Goal: Task Accomplishment & Management: Manage account settings

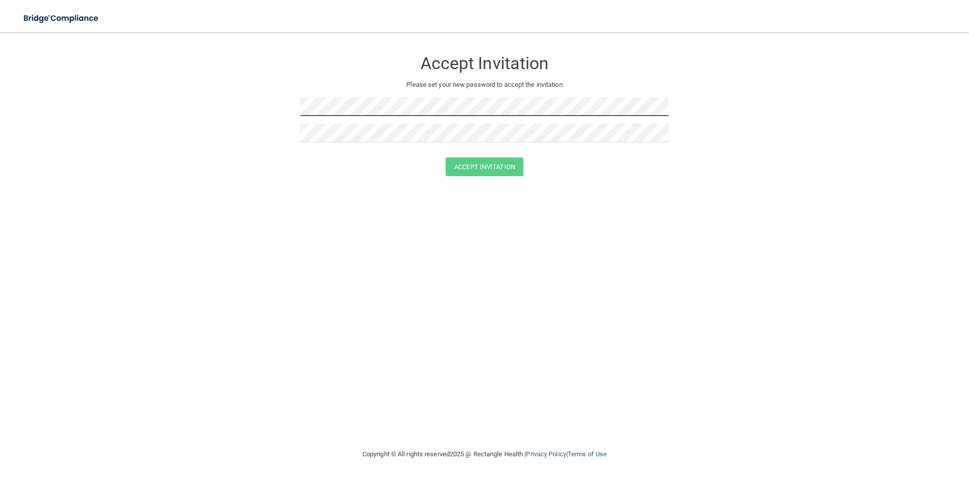
click at [284, 115] on form "Accept Invitation Please set your new password to accept the invitation Accept …" at bounding box center [484, 115] width 929 height 146
click at [491, 168] on button "Accept Invitation" at bounding box center [485, 167] width 78 height 19
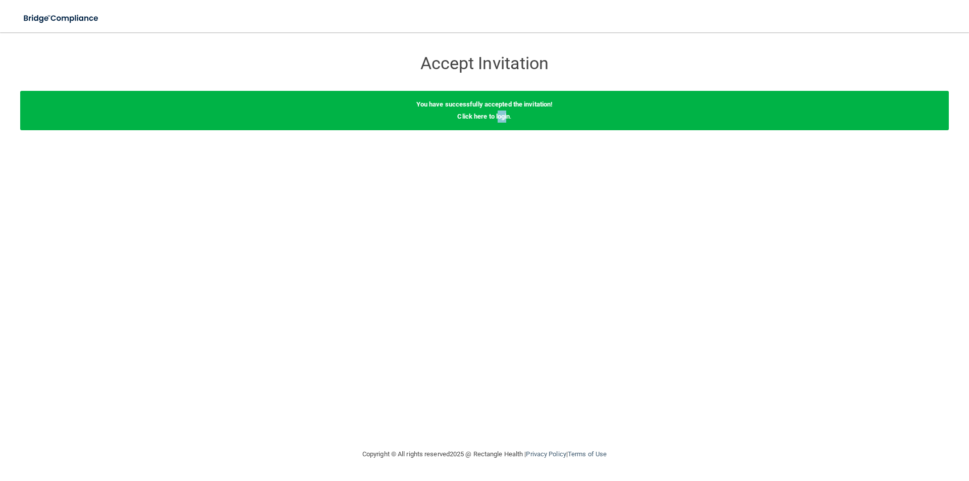
drag, startPoint x: 507, startPoint y: 118, endPoint x: 499, endPoint y: 300, distance: 182.9
click at [499, 300] on div "Accept Invitation Please set your new password to accept the invitation Accept …" at bounding box center [484, 240] width 929 height 396
click at [507, 114] on link "Click here to login" at bounding box center [483, 117] width 53 height 8
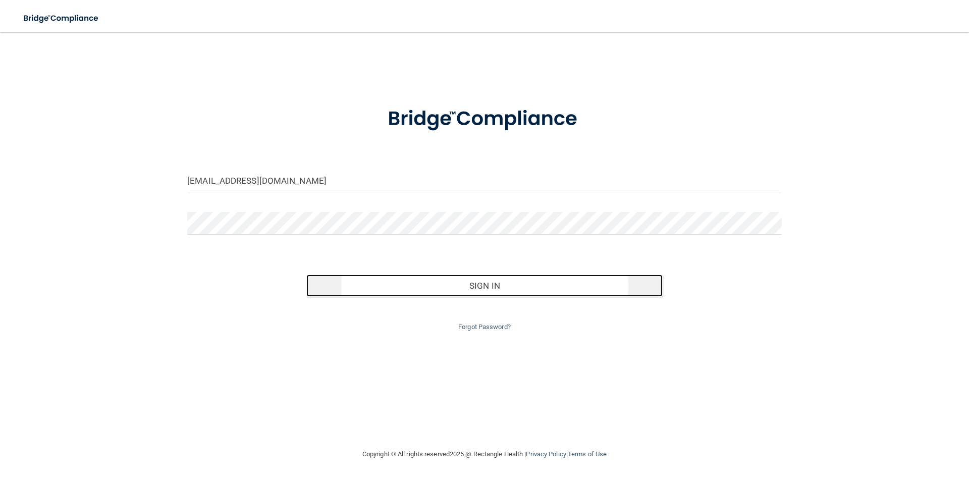
click at [477, 283] on button "Sign In" at bounding box center [484, 286] width 357 height 22
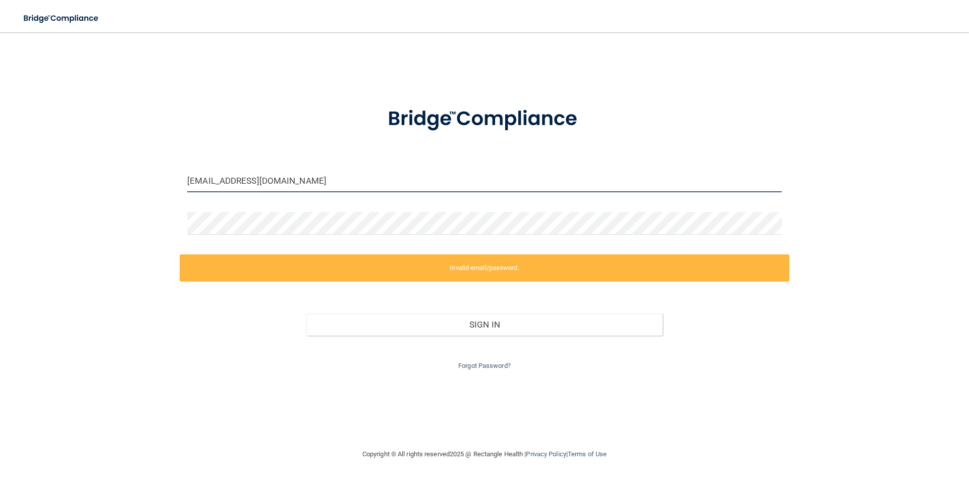
click at [271, 186] on input "[EMAIL_ADDRESS][DOMAIN_NAME]" at bounding box center [484, 181] width 595 height 23
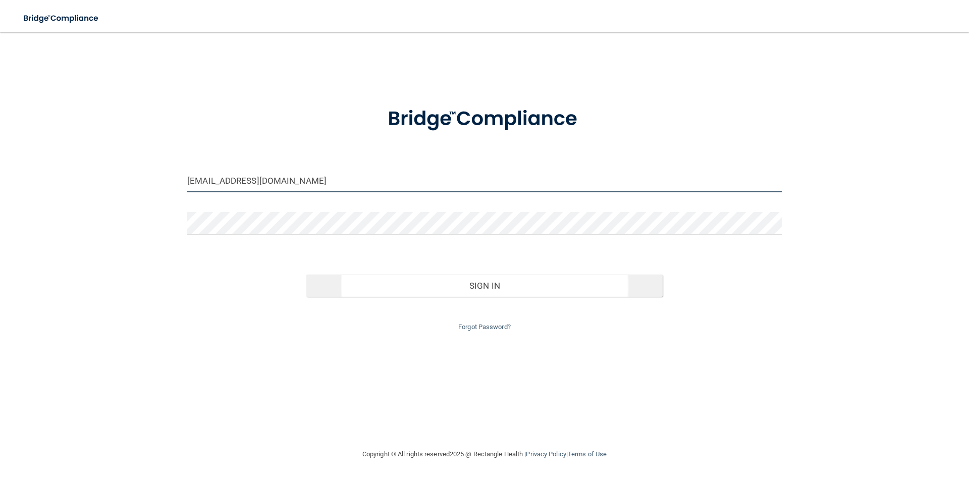
type input "[EMAIL_ADDRESS][DOMAIN_NAME]"
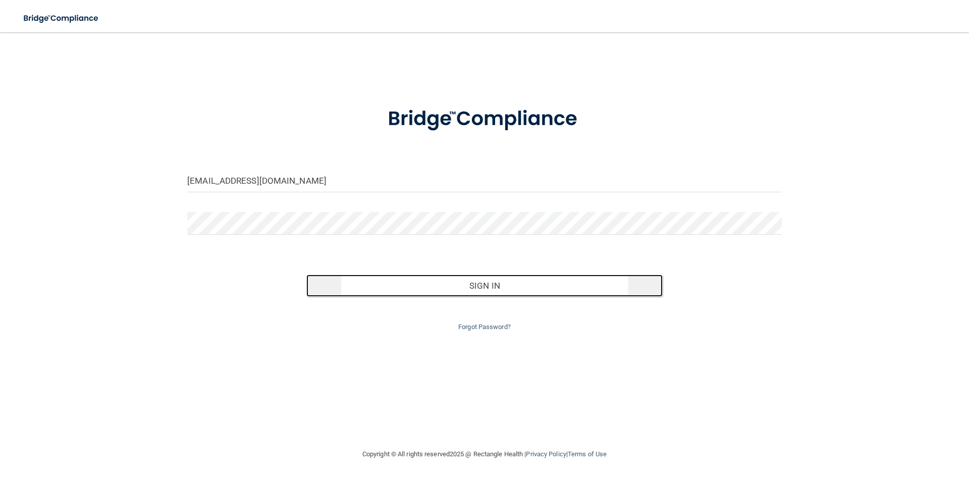
click at [476, 287] on button "Sign In" at bounding box center [484, 286] width 357 height 22
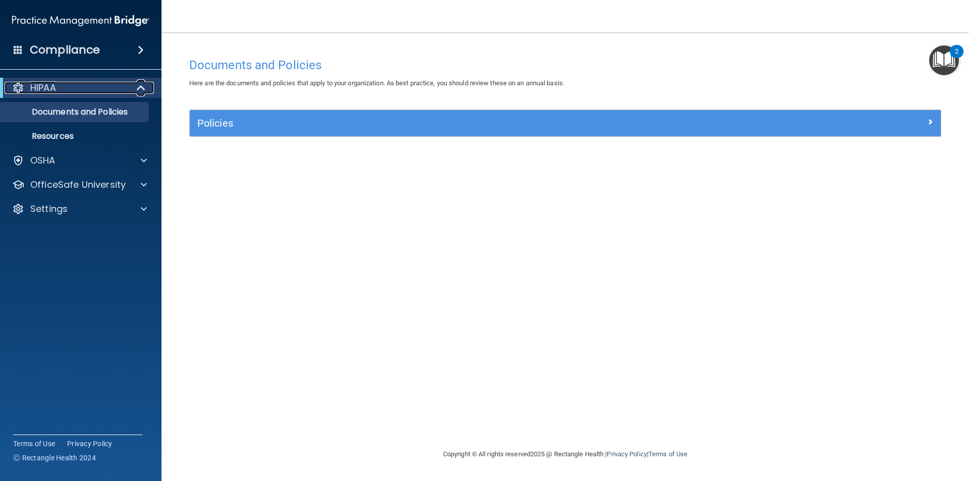
click at [136, 88] on div at bounding box center [141, 88] width 25 height 12
click at [65, 92] on div "HIPAA" at bounding box center [67, 88] width 125 height 12
click at [37, 84] on p "HIPAA" at bounding box center [43, 88] width 26 height 12
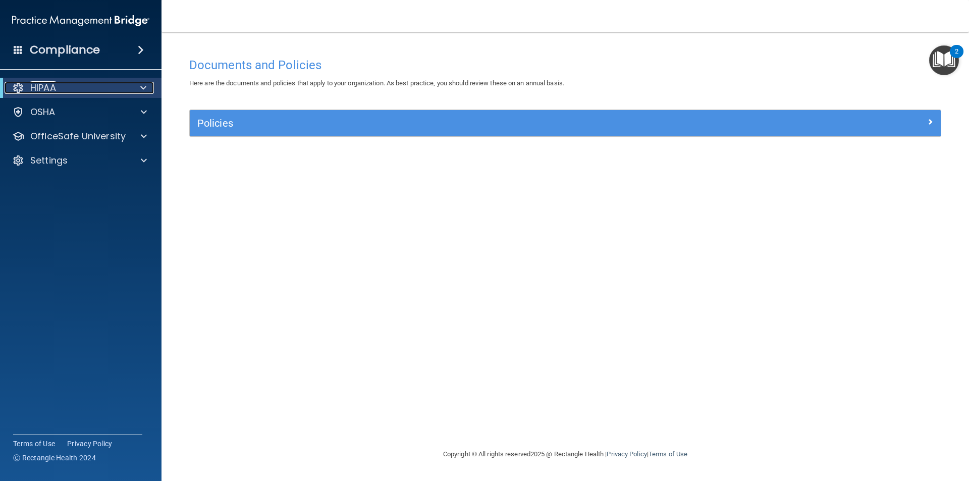
click at [37, 84] on p "HIPAA" at bounding box center [43, 88] width 26 height 12
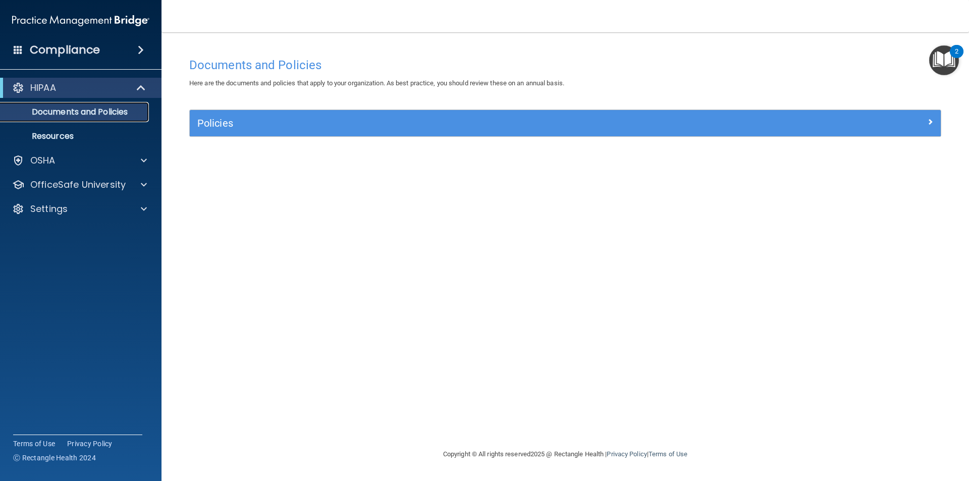
click at [47, 111] on p "Documents and Policies" at bounding box center [76, 112] width 138 height 10
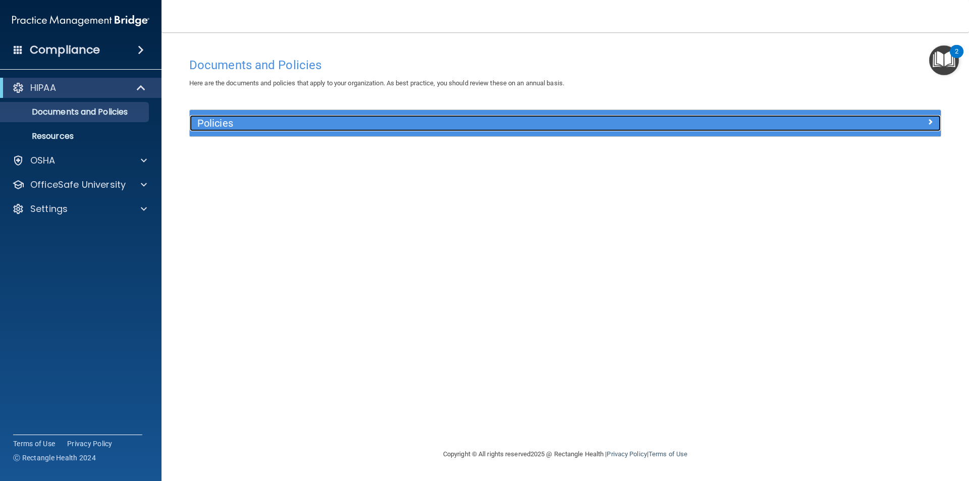
click at [934, 120] on div at bounding box center [847, 121] width 188 height 12
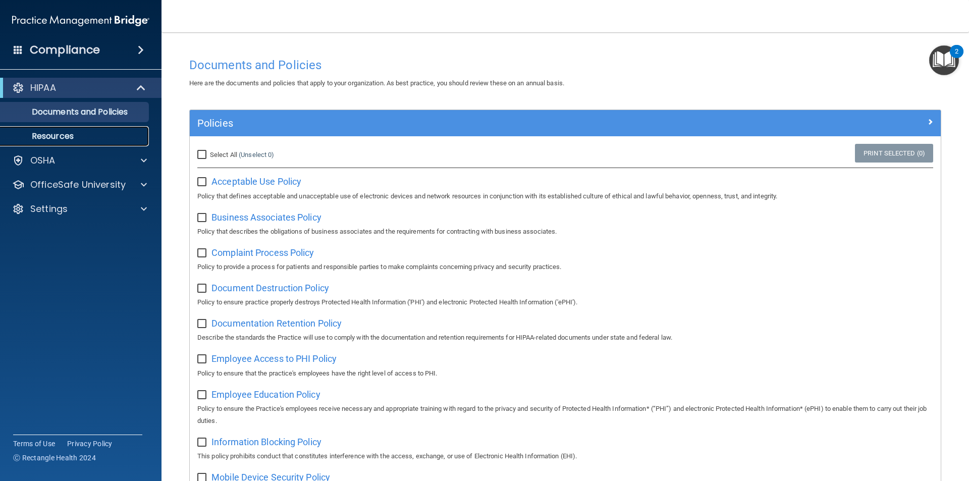
click at [62, 133] on p "Resources" at bounding box center [76, 136] width 138 height 10
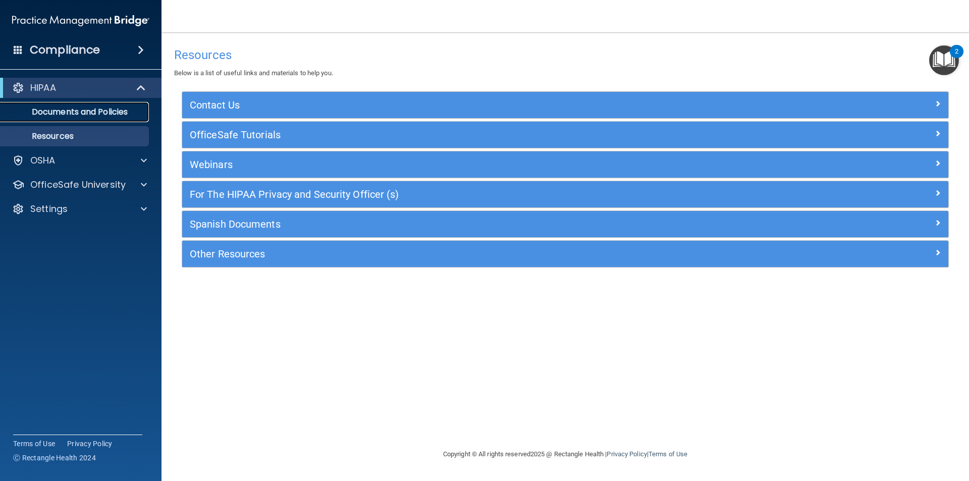
click at [75, 112] on p "Documents and Policies" at bounding box center [76, 112] width 138 height 10
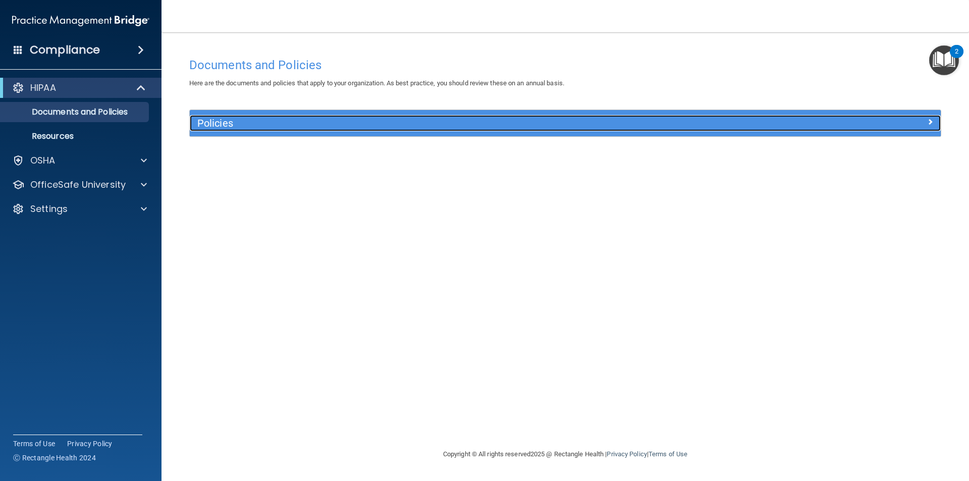
click at [212, 125] on h5 "Policies" at bounding box center [471, 123] width 548 height 11
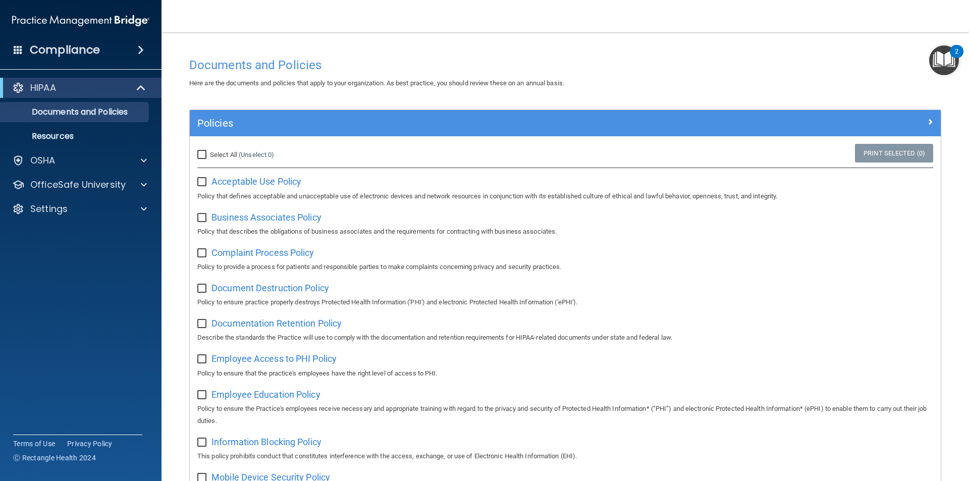
click at [948, 54] on img "Open Resource Center, 2 new notifications" at bounding box center [944, 60] width 30 height 30
